Goal: Transaction & Acquisition: Obtain resource

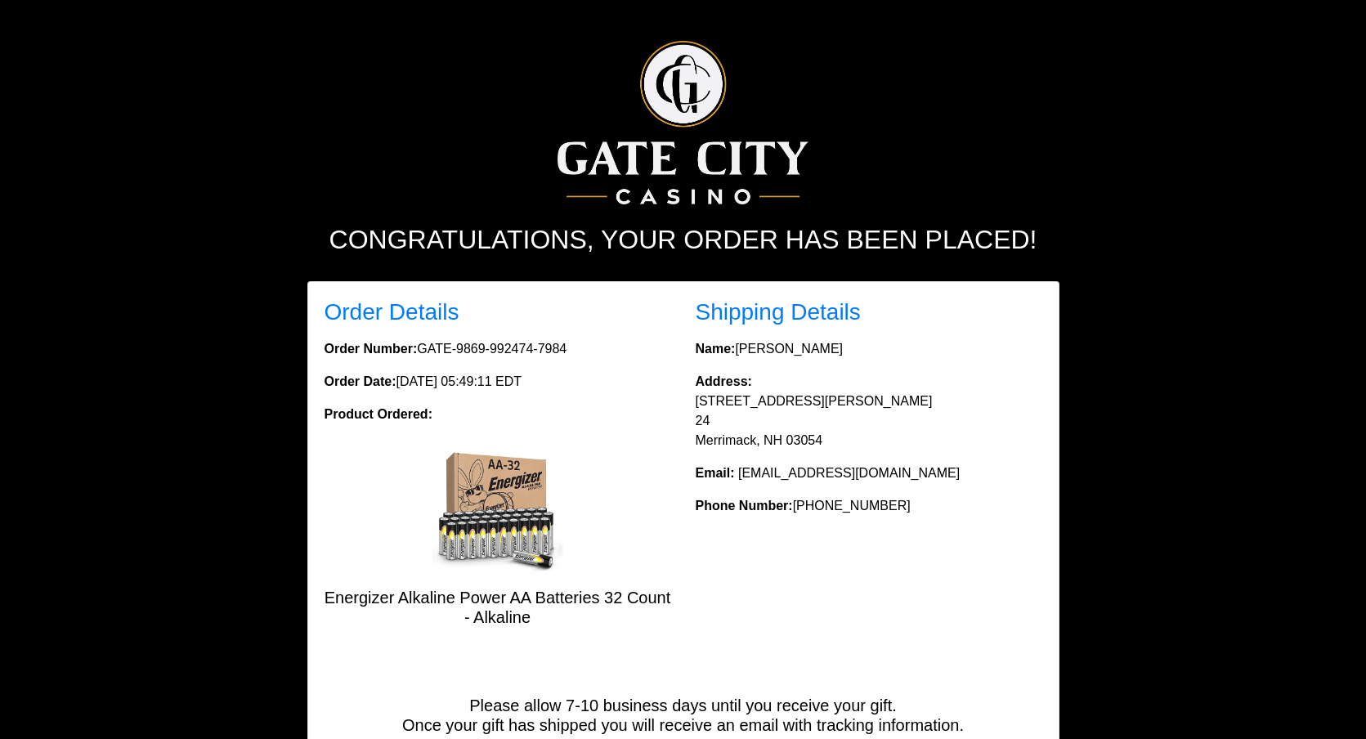
scroll to position [90, 0]
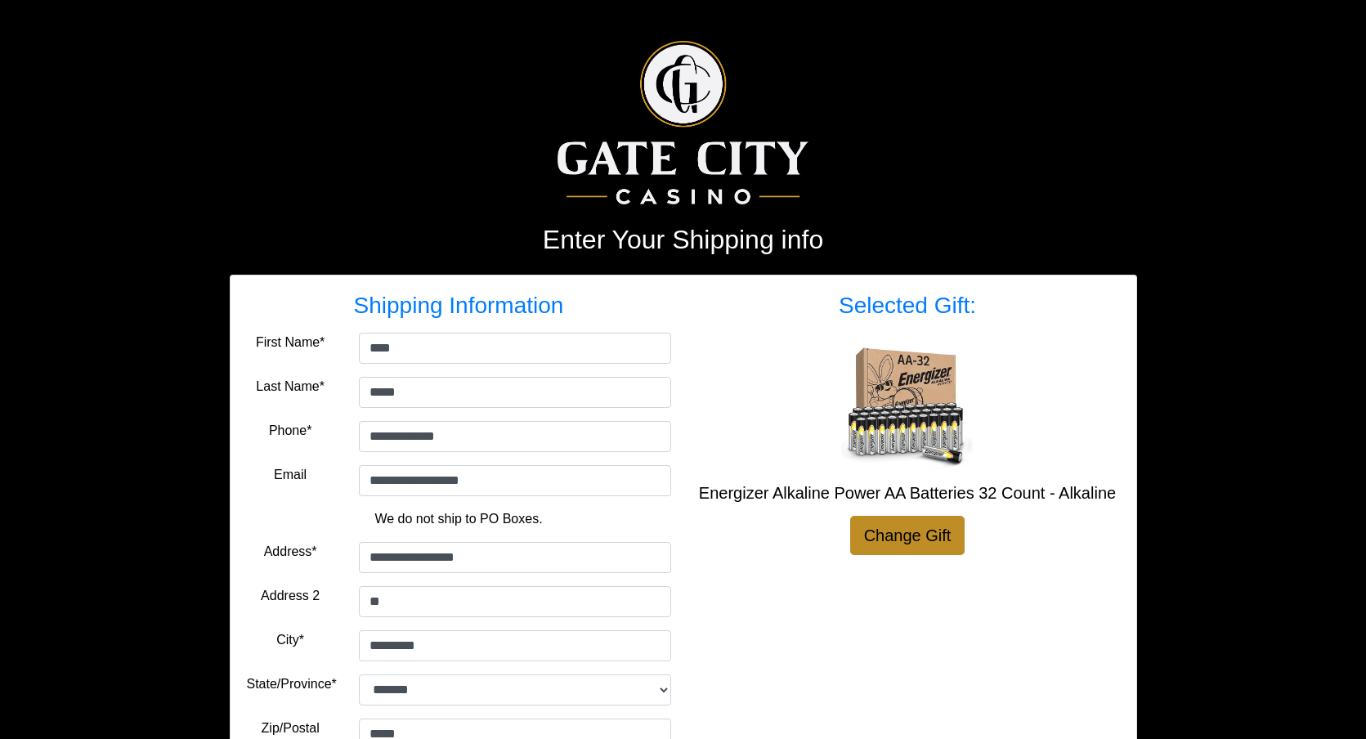
select select "**"
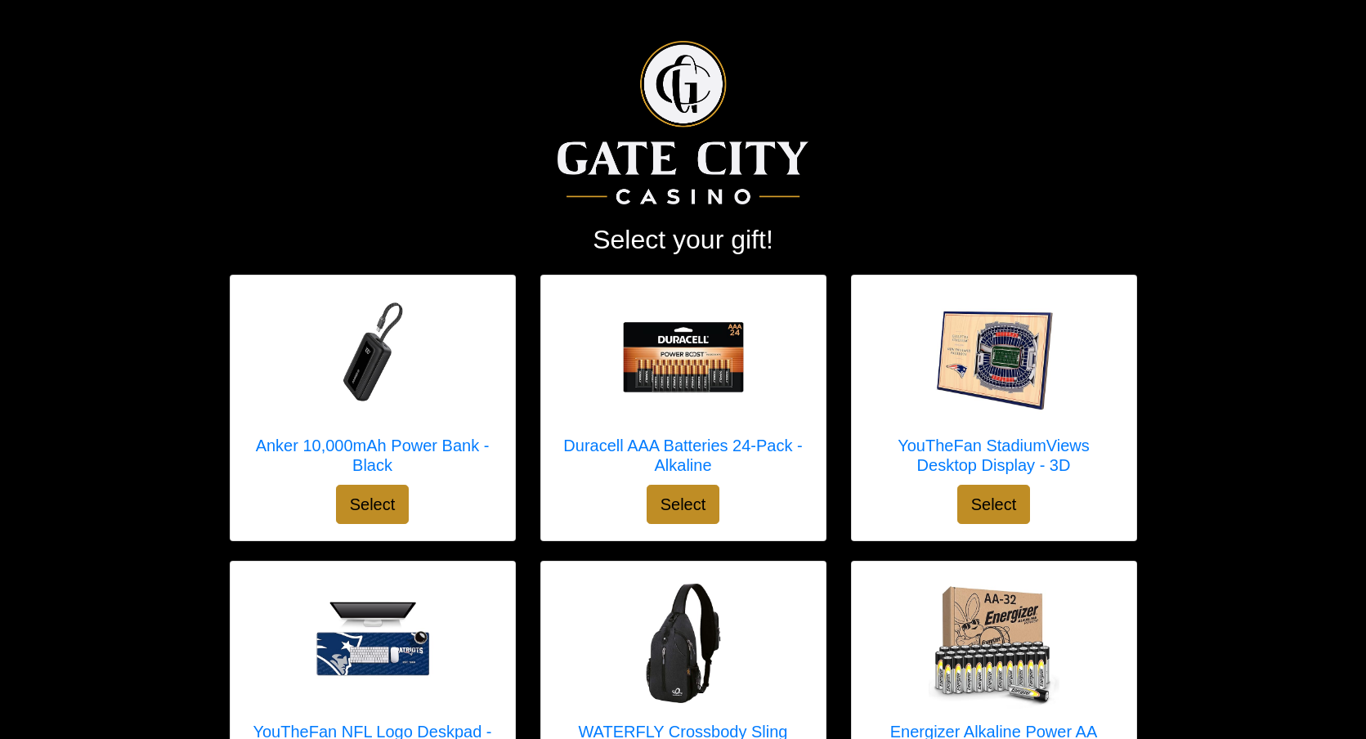
scroll to position [245, 0]
